Goal: Navigation & Orientation: Find specific page/section

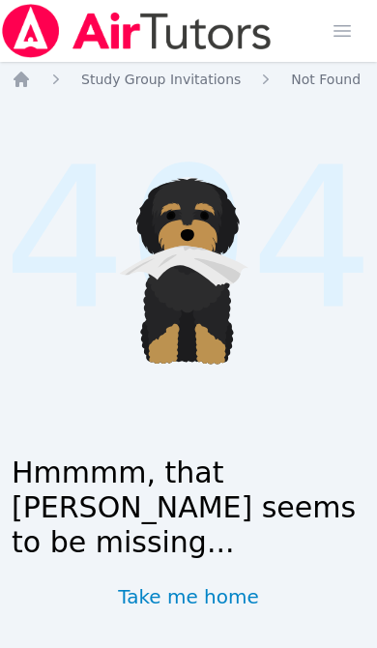
click at [30, 71] on icon "Breadcrumb" at bounding box center [21, 79] width 19 height 19
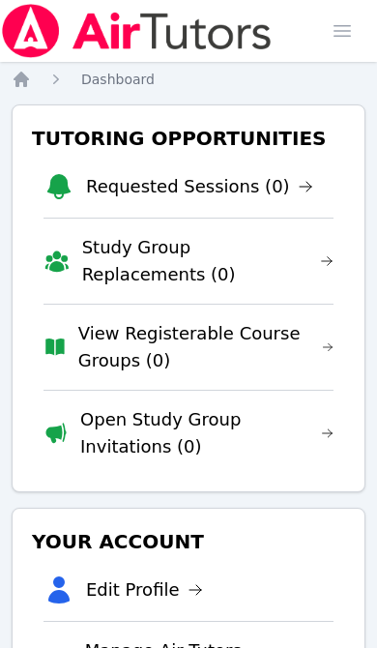
click at [358, 258] on div "Tutoring Opportunities Requested Sessions (0) Study Group Replacements (0) View…" at bounding box center [189, 298] width 354 height 388
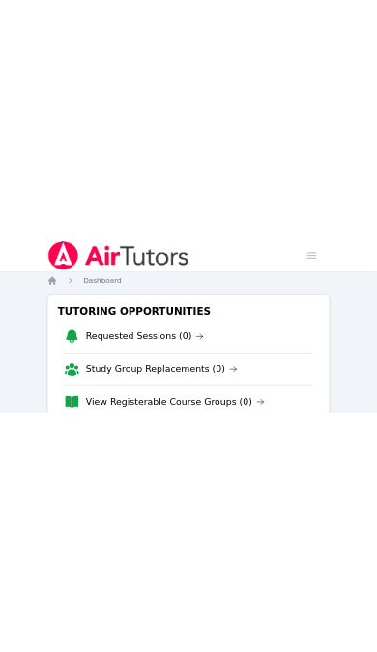
scroll to position [45, 0]
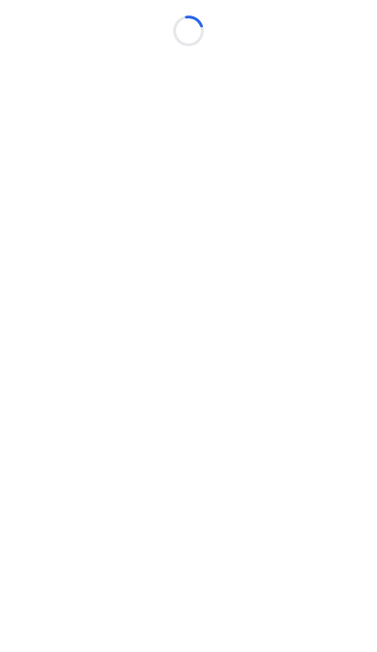
scroll to position [5, 0]
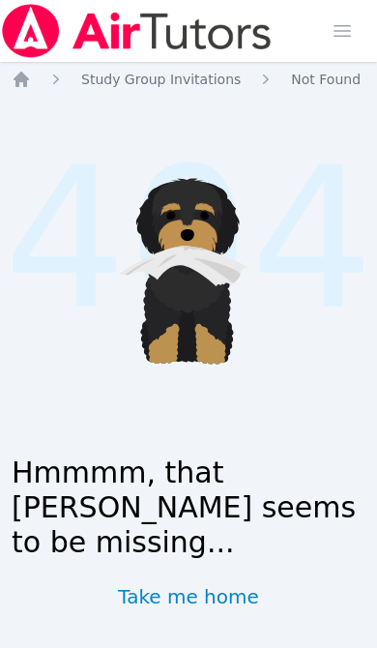
click at [28, 73] on icon "Breadcrumb" at bounding box center [21, 79] width 19 height 19
